Goal: Task Accomplishment & Management: Complete application form

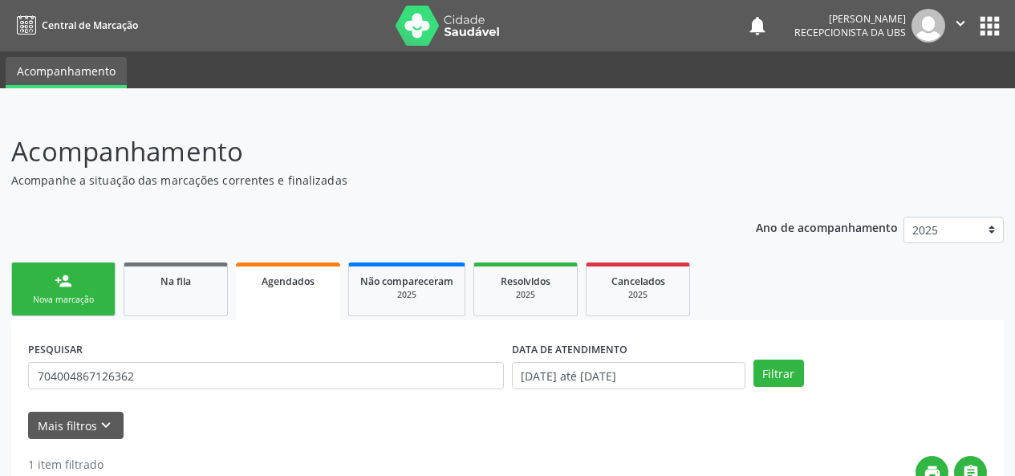
scroll to position [282, 0]
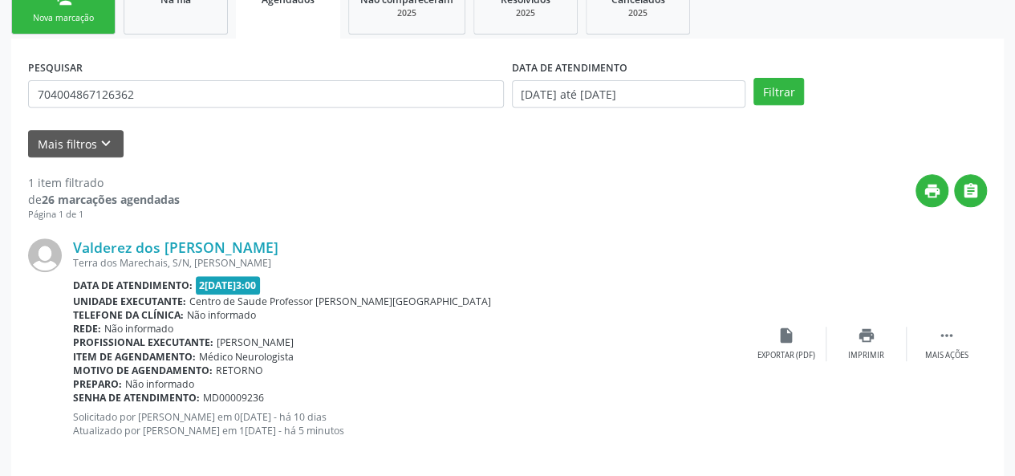
click at [40, 14] on div "Nova marcação" at bounding box center [63, 18] width 80 height 12
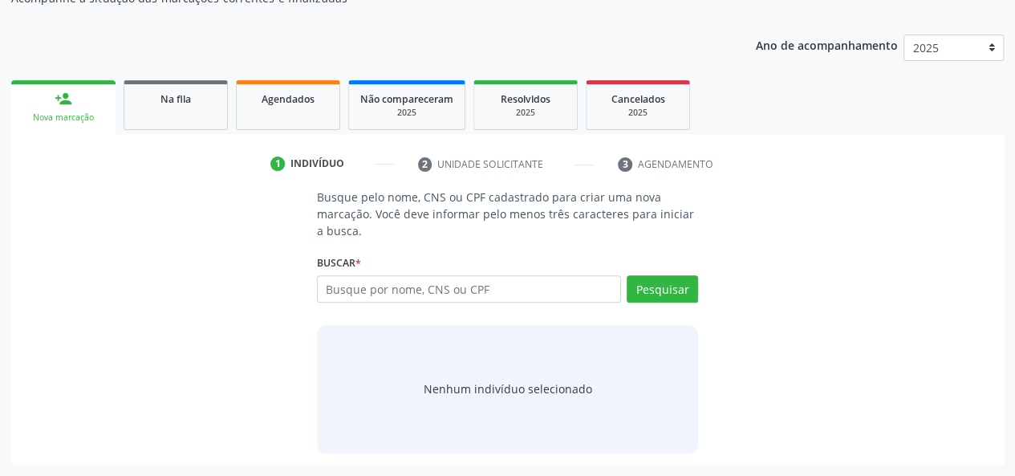
scroll to position [181, 0]
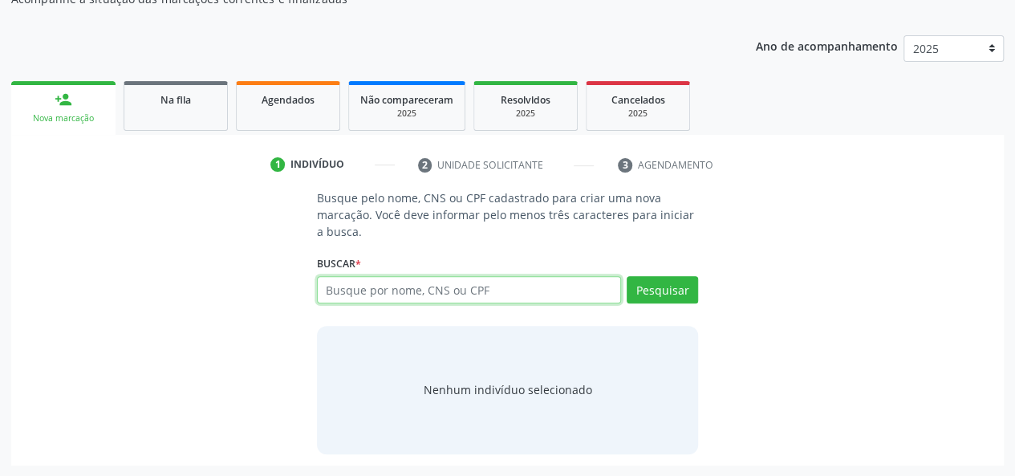
click at [399, 291] on input "text" at bounding box center [469, 289] width 305 height 27
type input "15032932469"
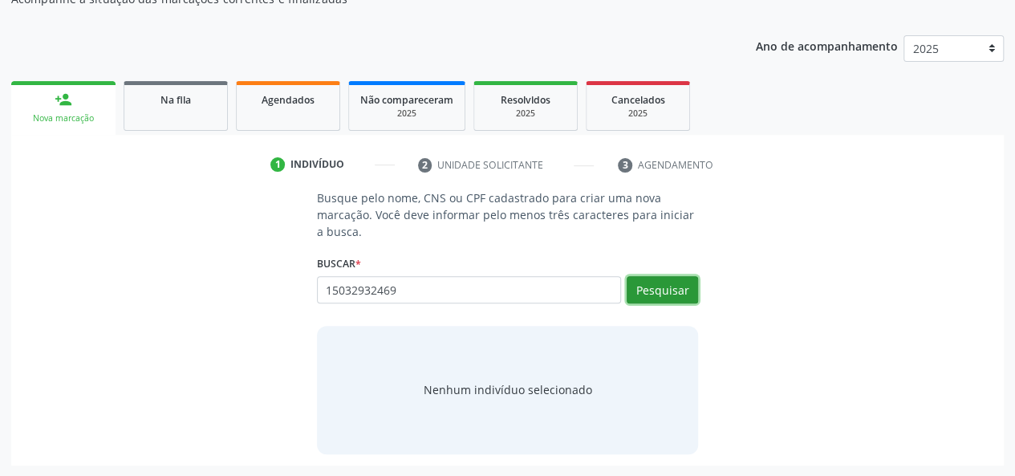
click at [641, 291] on button "Pesquisar" at bounding box center [662, 289] width 71 height 27
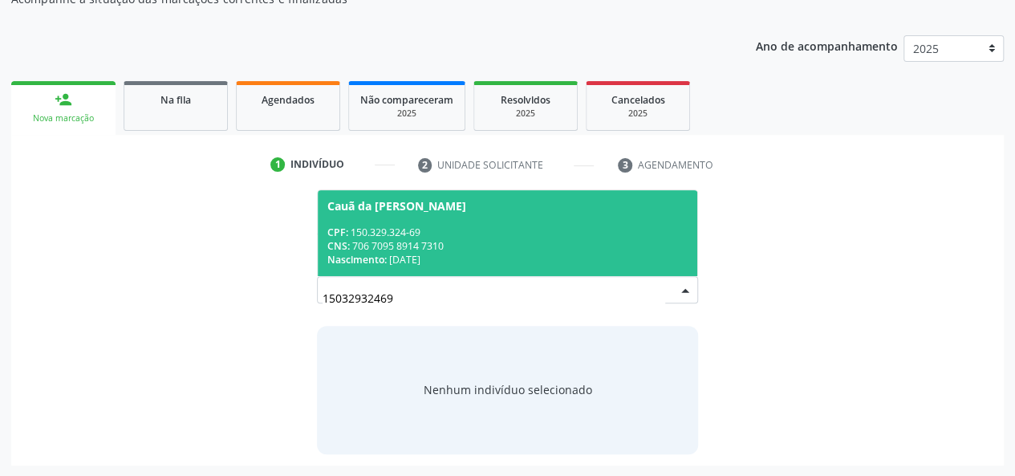
click at [594, 245] on div "CNS: 706 7095 8914 7310" at bounding box center [507, 246] width 361 height 14
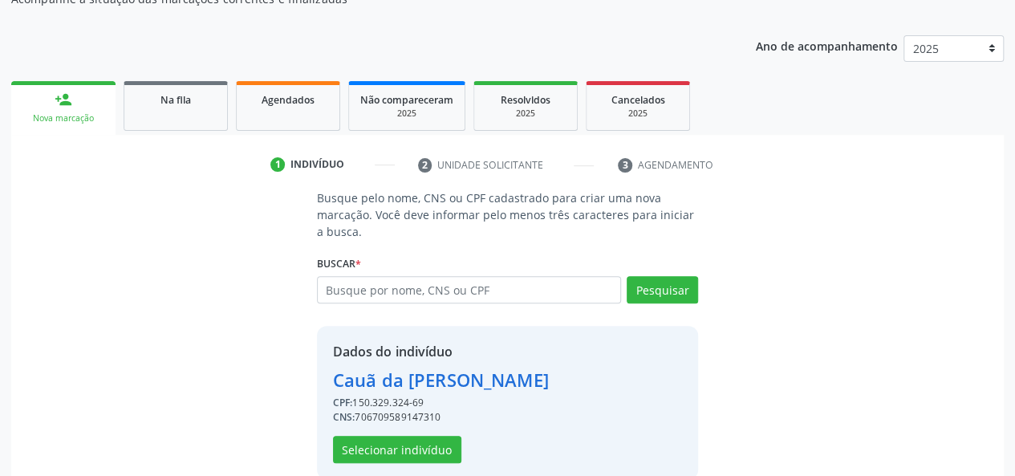
scroll to position [205, 0]
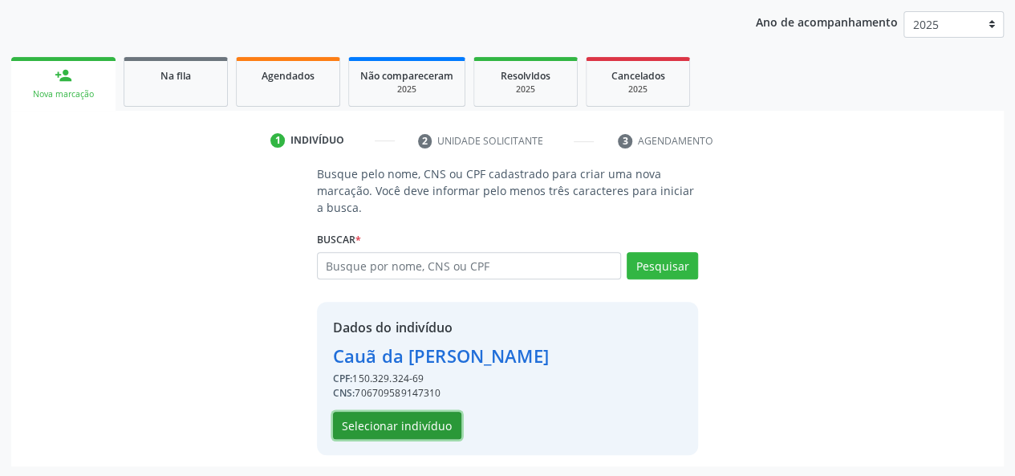
click at [400, 425] on button "Selecionar indivíduo" at bounding box center [397, 425] width 128 height 27
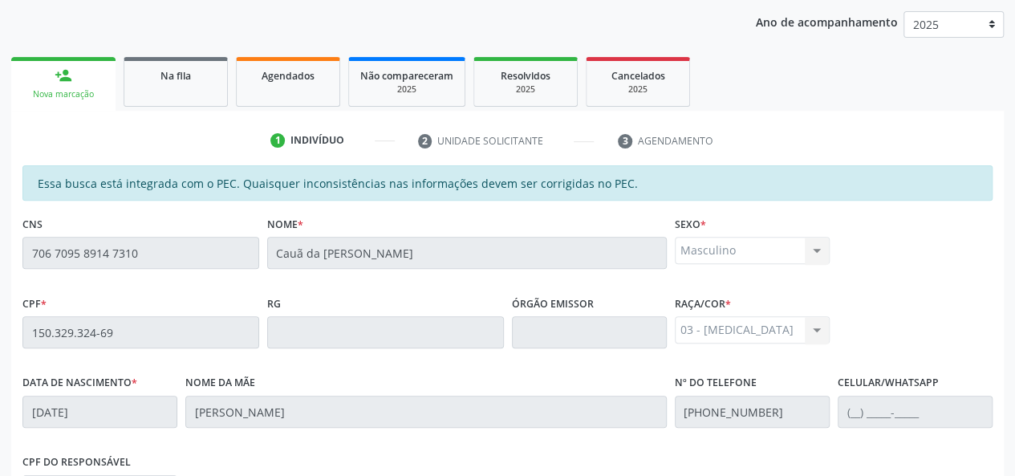
scroll to position [461, 0]
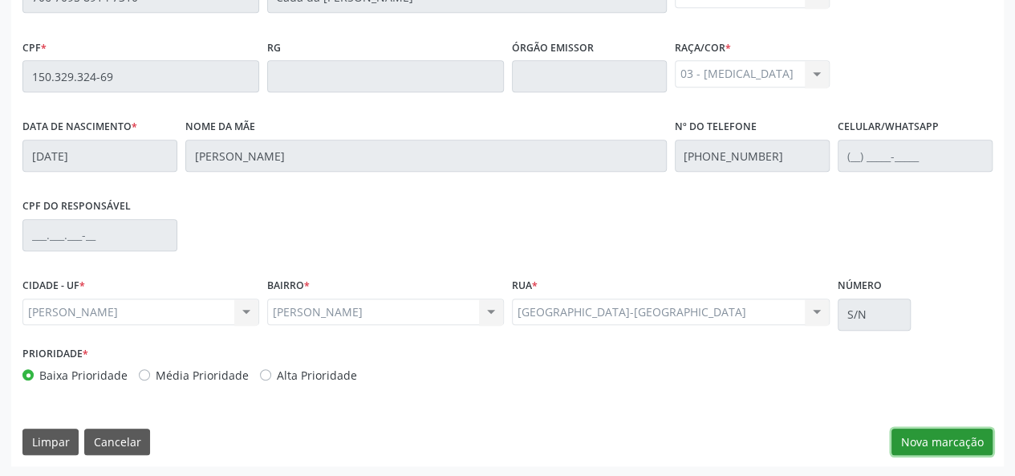
click at [942, 439] on button "Nova marcação" at bounding box center [941, 441] width 101 height 27
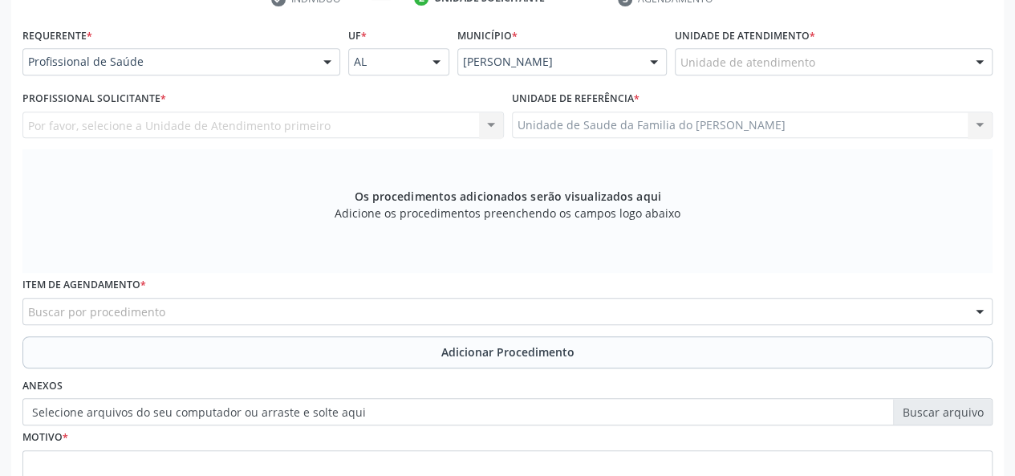
scroll to position [221, 0]
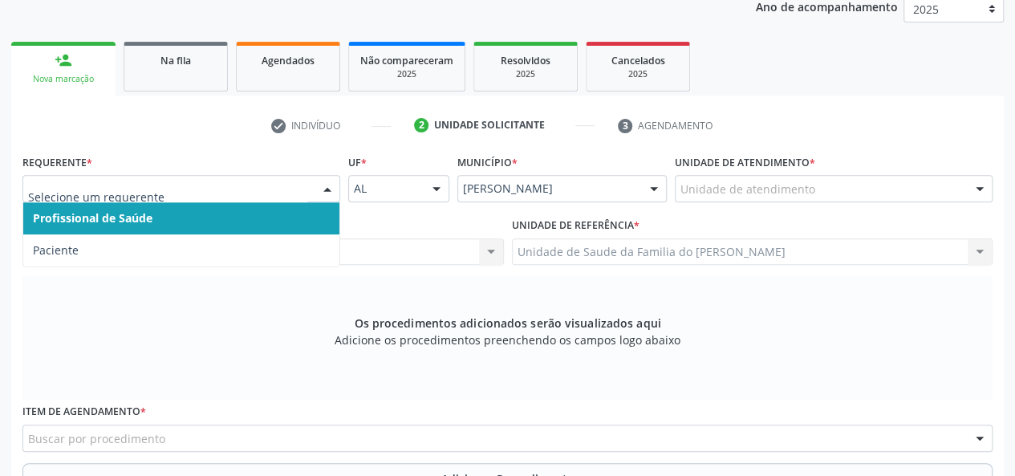
click at [330, 185] on div at bounding box center [327, 189] width 24 height 27
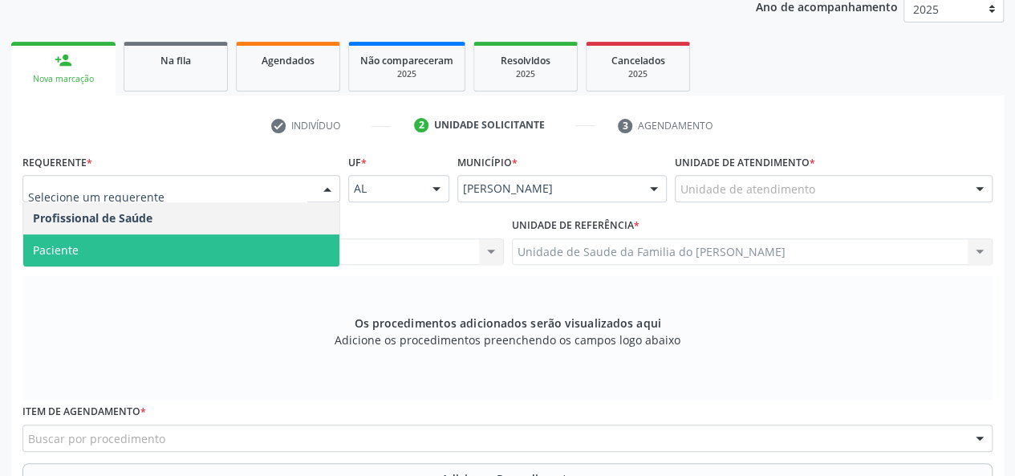
click at [234, 262] on span "Paciente" at bounding box center [181, 250] width 316 height 32
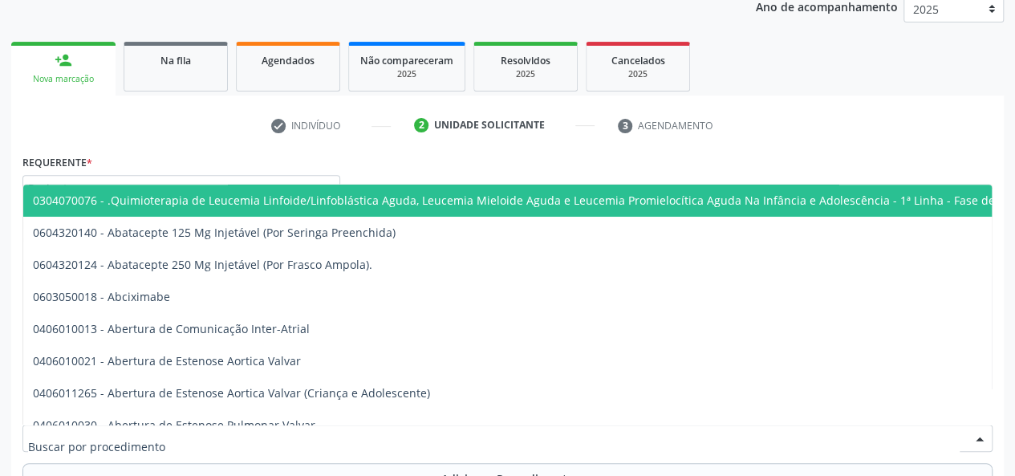
click at [245, 437] on div at bounding box center [507, 437] width 970 height 27
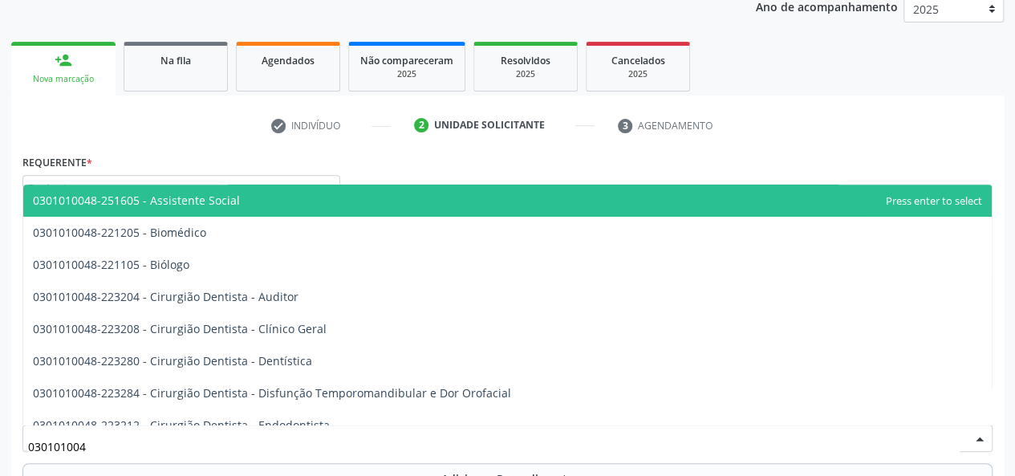
type input "0301010048"
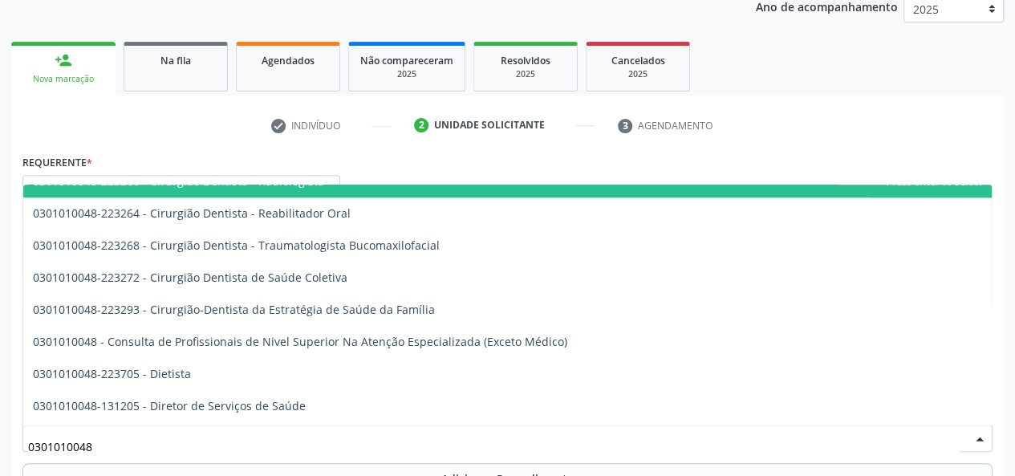
scroll to position [802, 0]
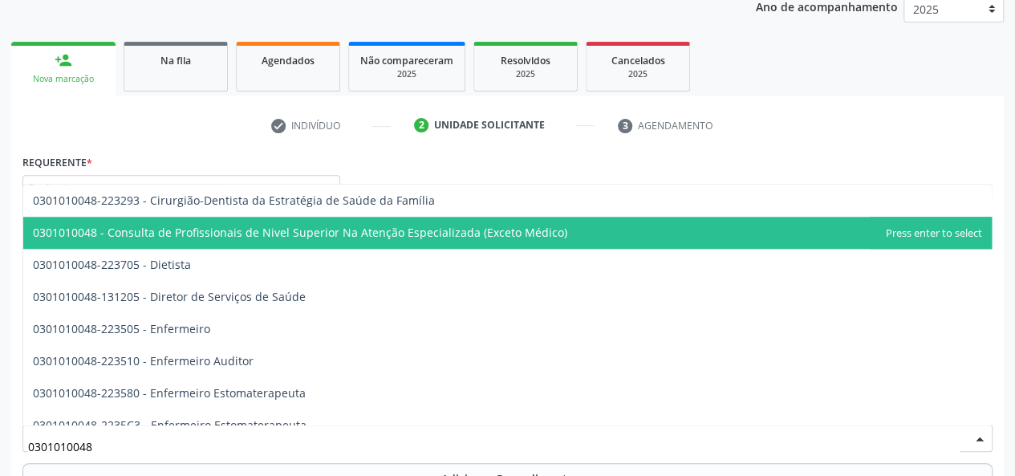
click at [409, 238] on span "0301010048 - Consulta de Profissionais de Nivel Superior Na Atenção Especializa…" at bounding box center [300, 232] width 534 height 15
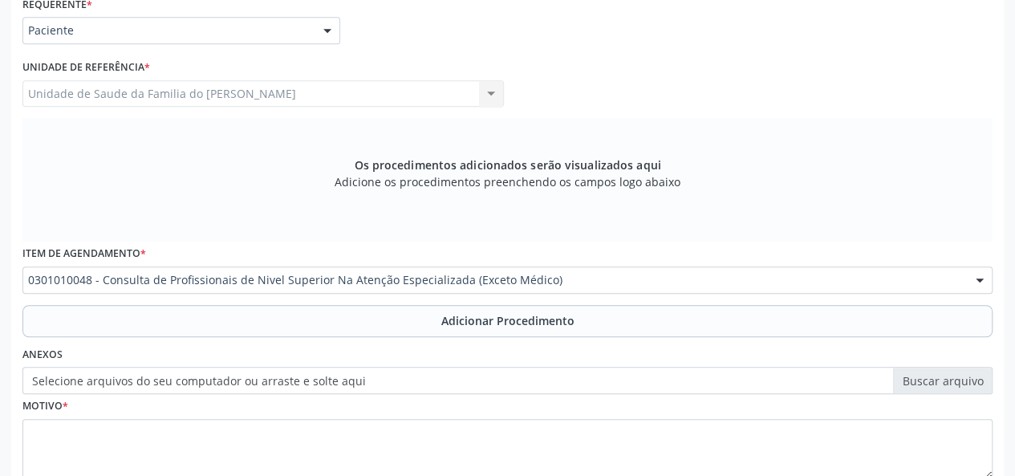
scroll to position [381, 0]
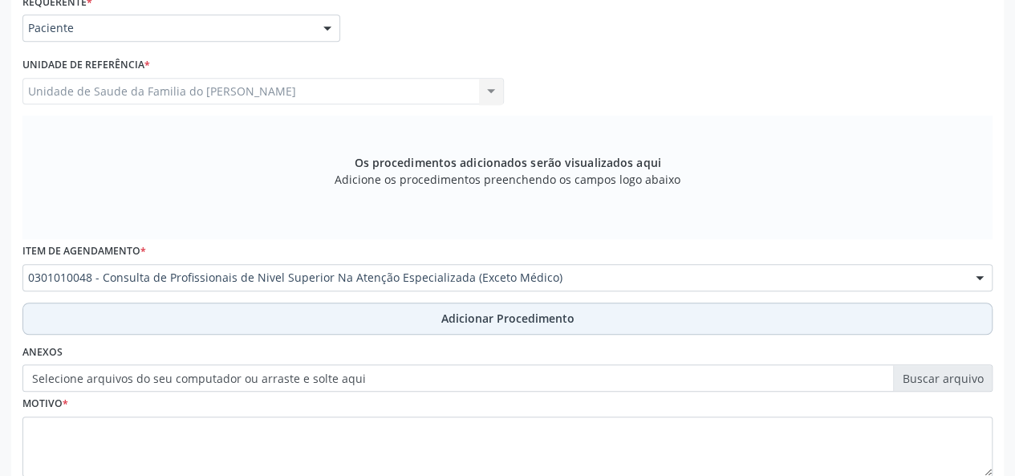
click at [351, 315] on button "Adicionar Procedimento" at bounding box center [507, 318] width 970 height 32
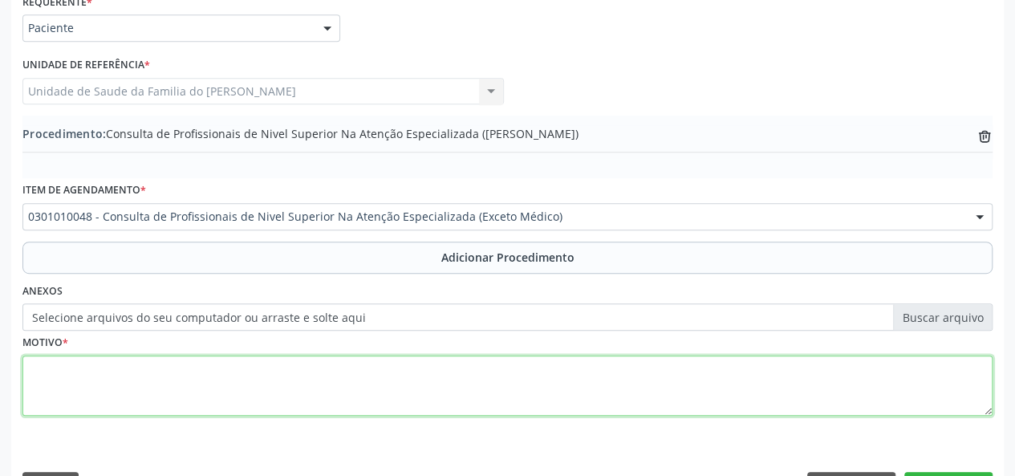
click at [295, 389] on textarea at bounding box center [507, 385] width 970 height 61
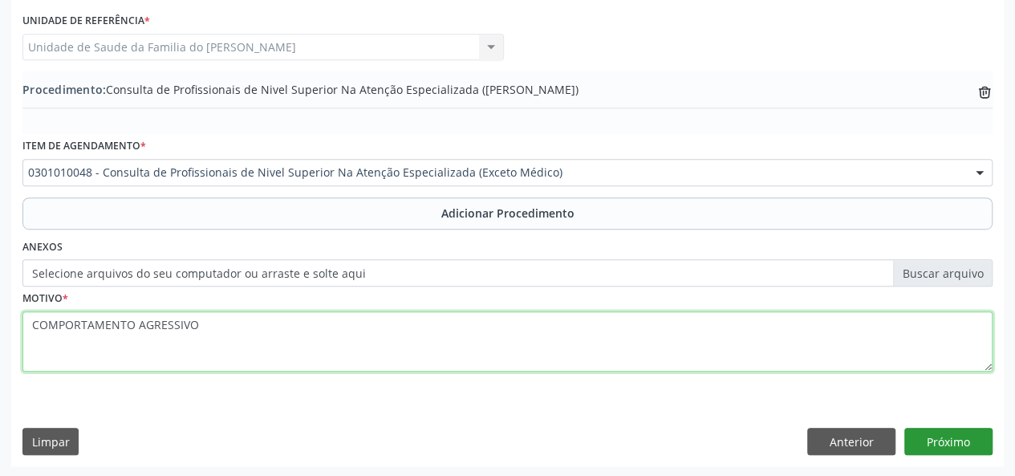
type textarea "COMPORTAMENTO AGRESSIVO"
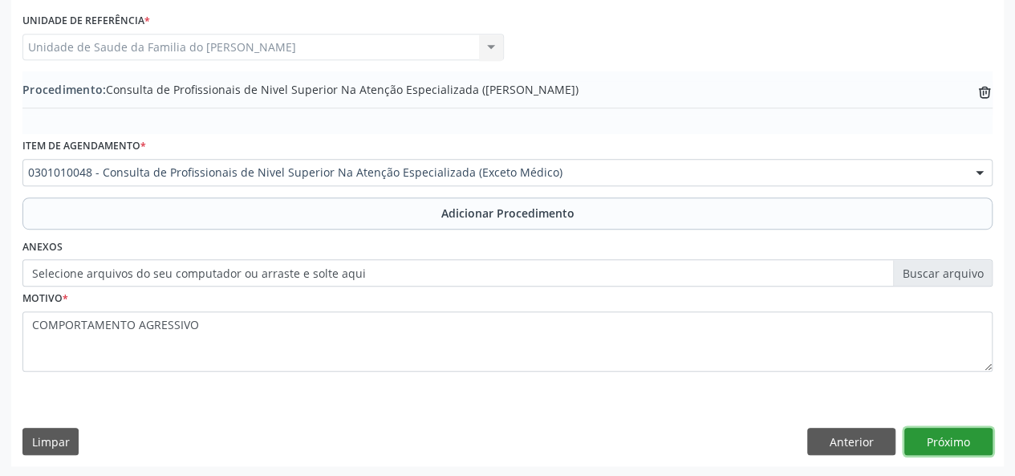
click at [930, 440] on button "Próximo" at bounding box center [948, 441] width 88 height 27
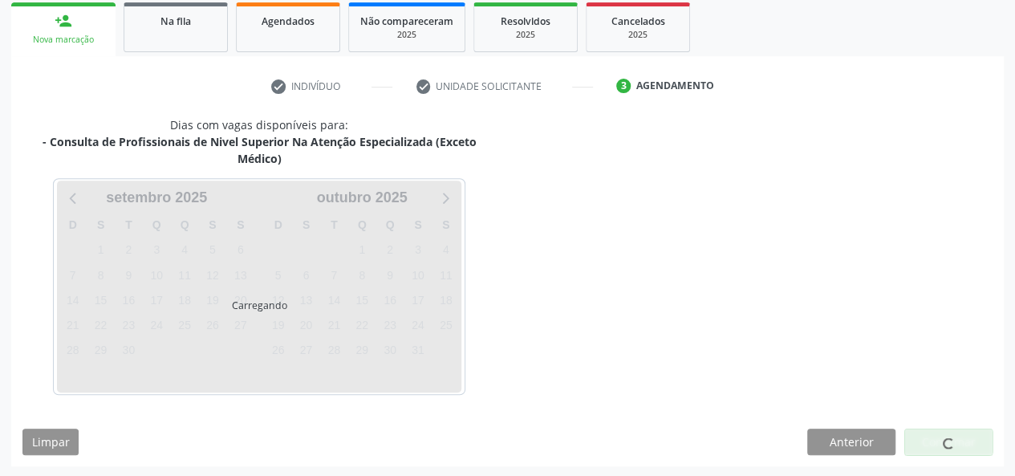
scroll to position [306, 0]
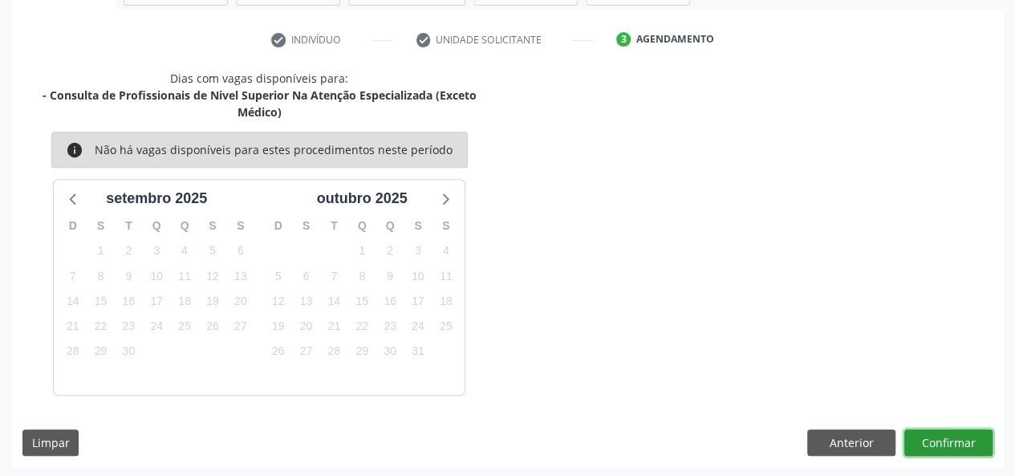
click at [931, 440] on button "Confirmar" at bounding box center [948, 442] width 88 height 27
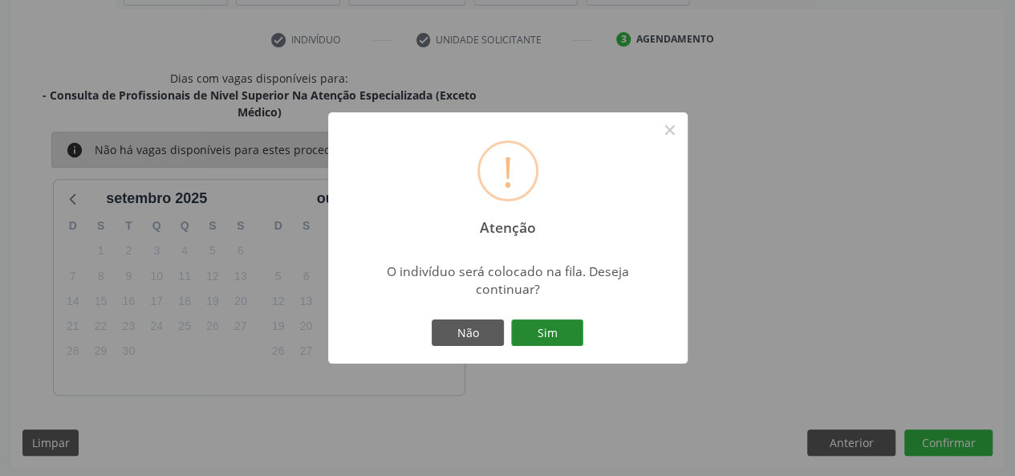
click at [549, 326] on button "Sim" at bounding box center [547, 332] width 72 height 27
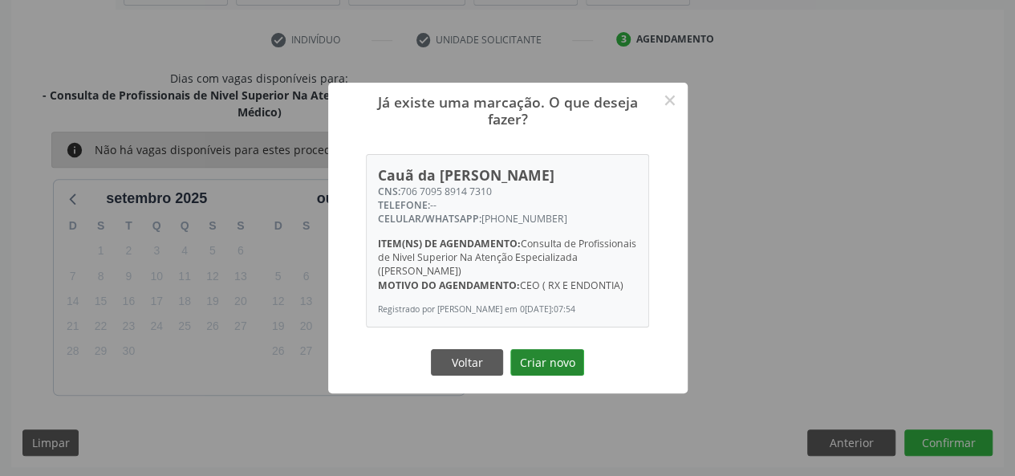
click at [537, 366] on button "Criar novo" at bounding box center [547, 362] width 74 height 27
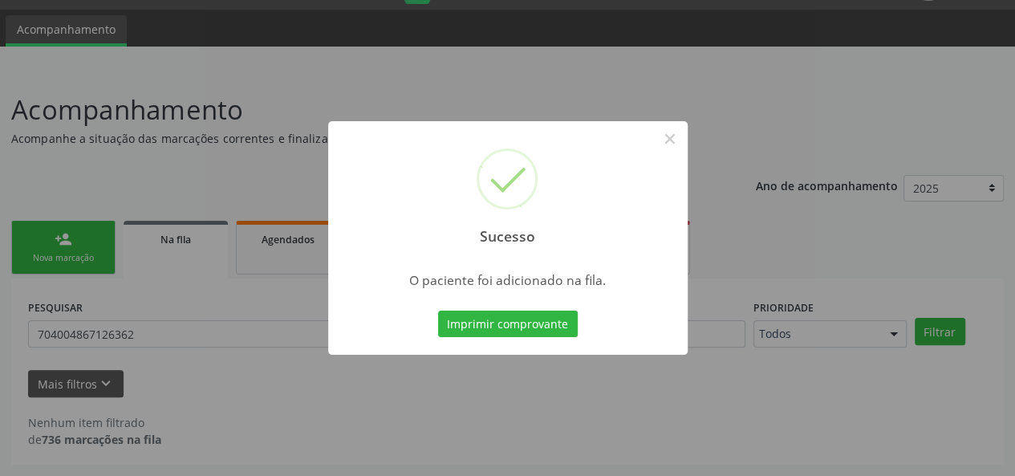
scroll to position [41, 0]
drag, startPoint x: 692, startPoint y: 347, endPoint x: 671, endPoint y: 143, distance: 205.6
click at [671, 143] on button "×" at bounding box center [669, 138] width 27 height 27
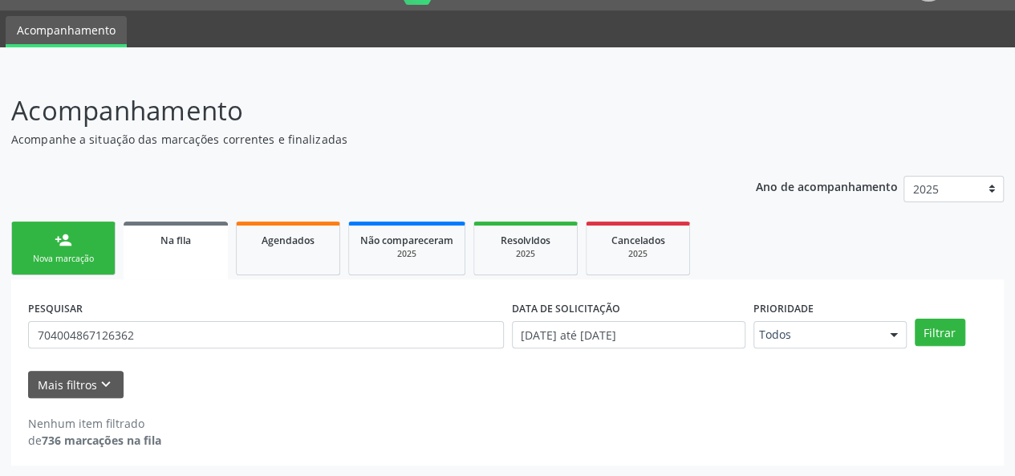
click at [74, 262] on div "Nova marcação" at bounding box center [63, 259] width 80 height 12
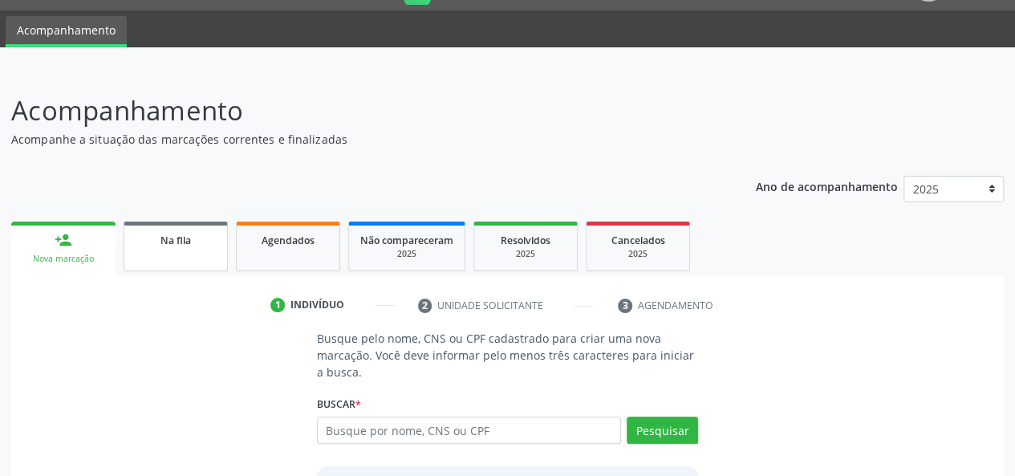
click at [186, 251] on link "Na fila" at bounding box center [176, 246] width 104 height 50
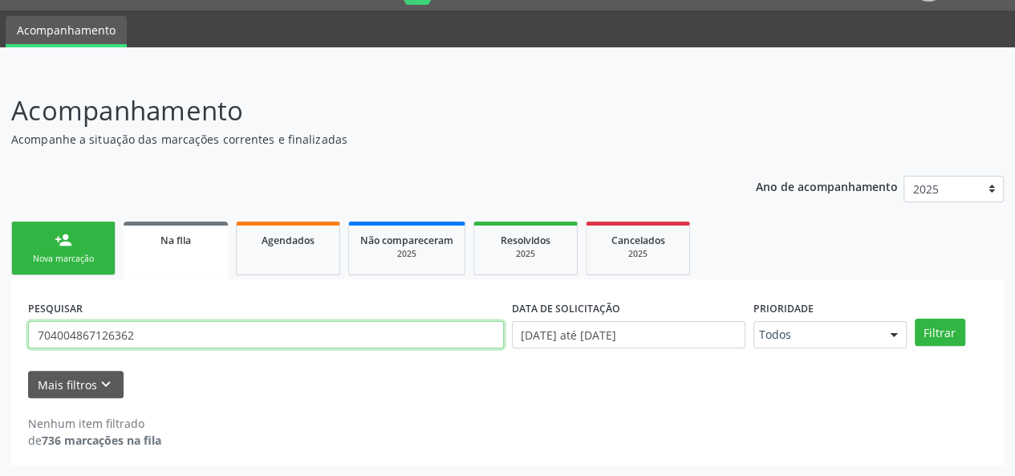
drag, startPoint x: 187, startPoint y: 330, endPoint x: 0, endPoint y: 327, distance: 186.9
click at [0, 327] on div "Acompanhamento Acompanhe a situação das marcações correntes e finalizadas Relat…" at bounding box center [507, 273] width 1015 height 407
type input "MARILEIDE"
click at [914, 318] on button "Filtrar" at bounding box center [939, 331] width 51 height 27
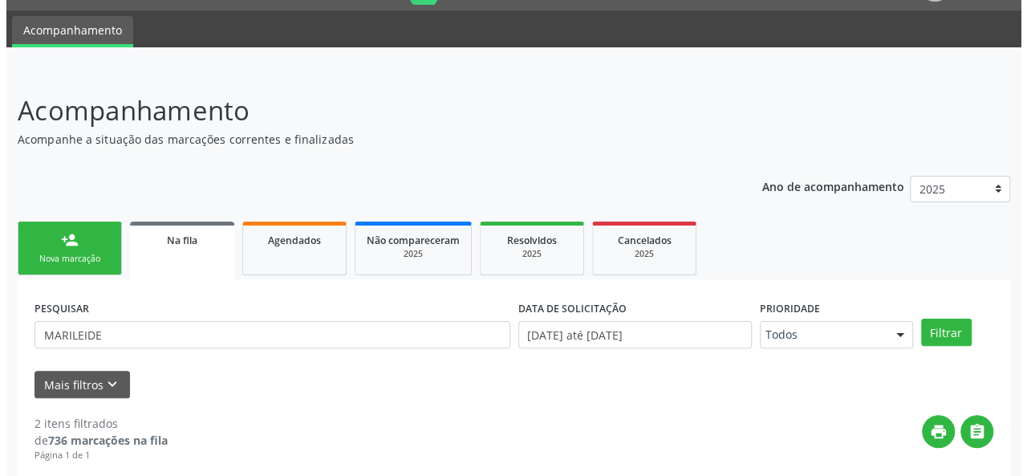
scroll to position [340, 0]
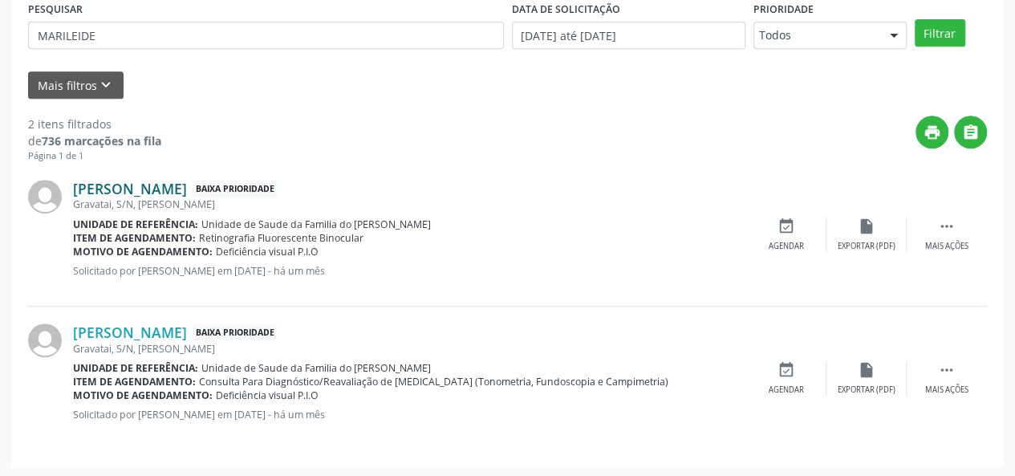
click at [187, 193] on link "[PERSON_NAME]" at bounding box center [130, 189] width 114 height 18
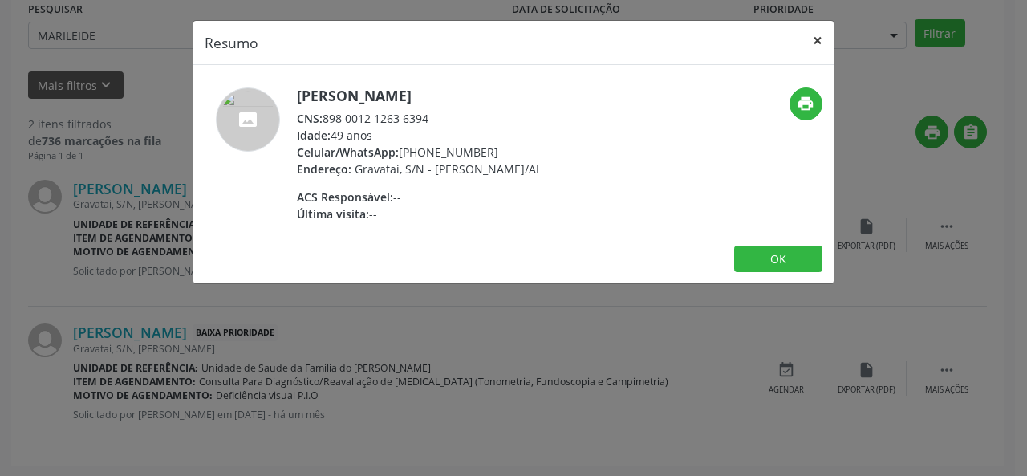
click at [817, 44] on button "×" at bounding box center [817, 40] width 32 height 39
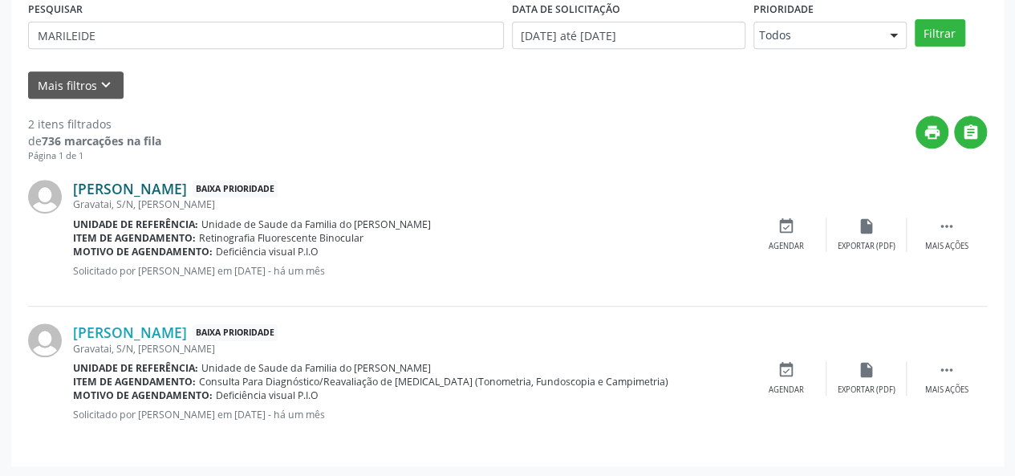
click at [184, 192] on link "[PERSON_NAME]" at bounding box center [130, 189] width 114 height 18
